Goal: Information Seeking & Learning: Find specific fact

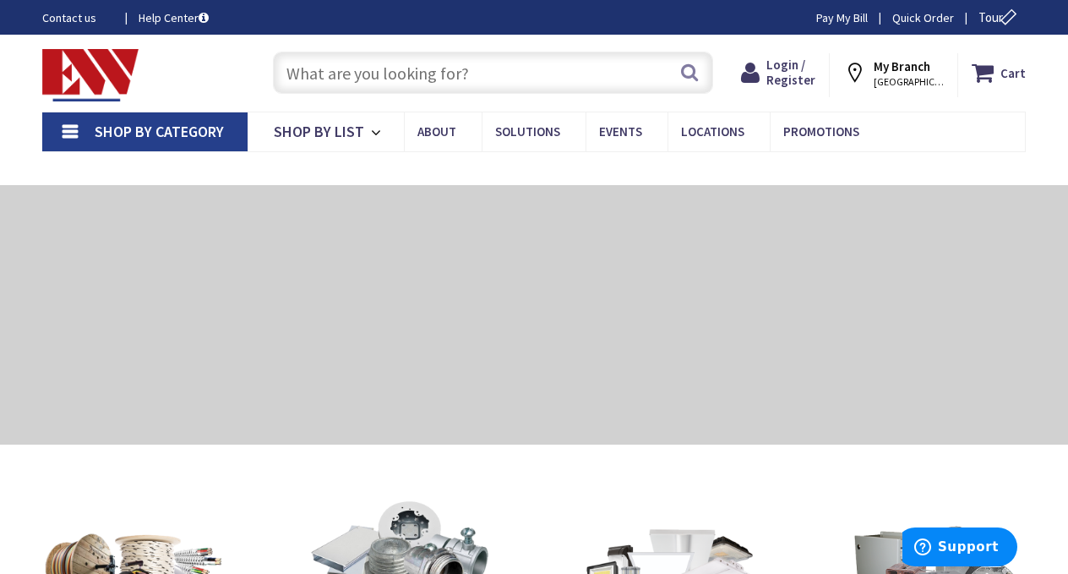
click at [489, 68] on input "text" at bounding box center [493, 73] width 440 height 42
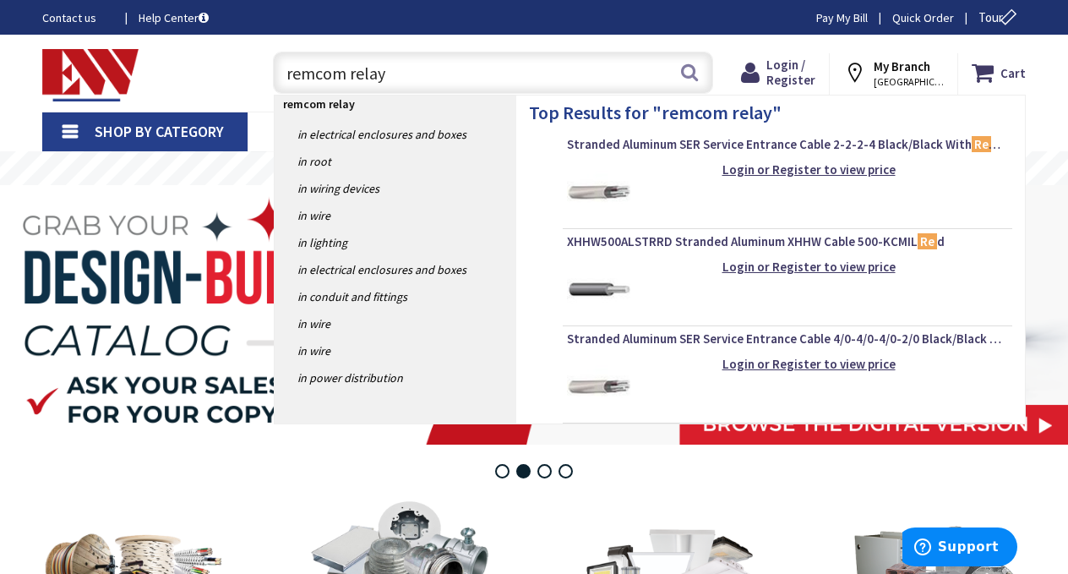
type input "remcom relays"
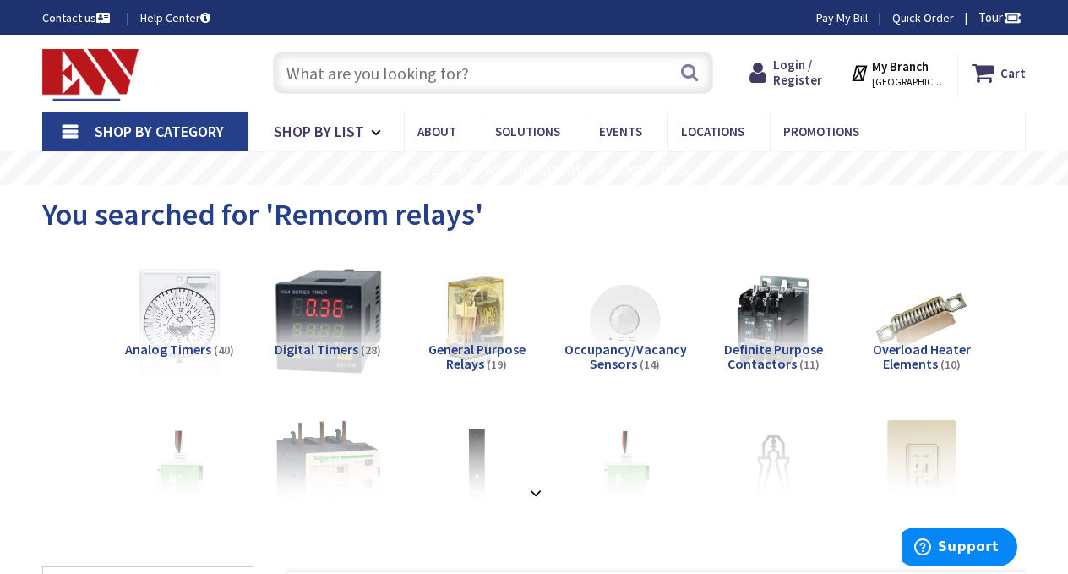
click at [395, 73] on input "text" at bounding box center [493, 73] width 440 height 42
type input "e"
type input "r"
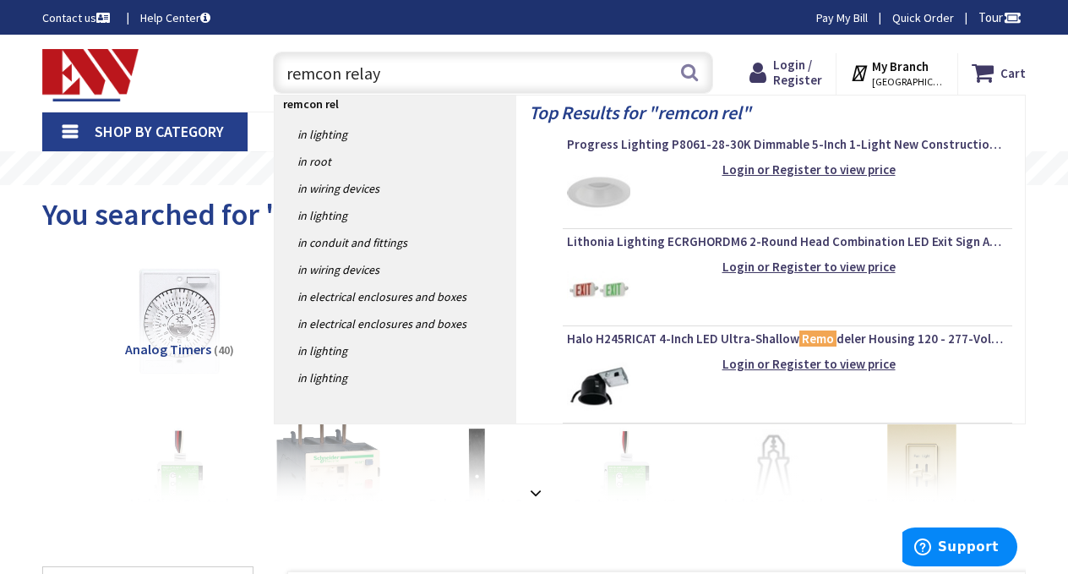
type input "remcon relays"
